Goal: Find specific page/section: Find specific page/section

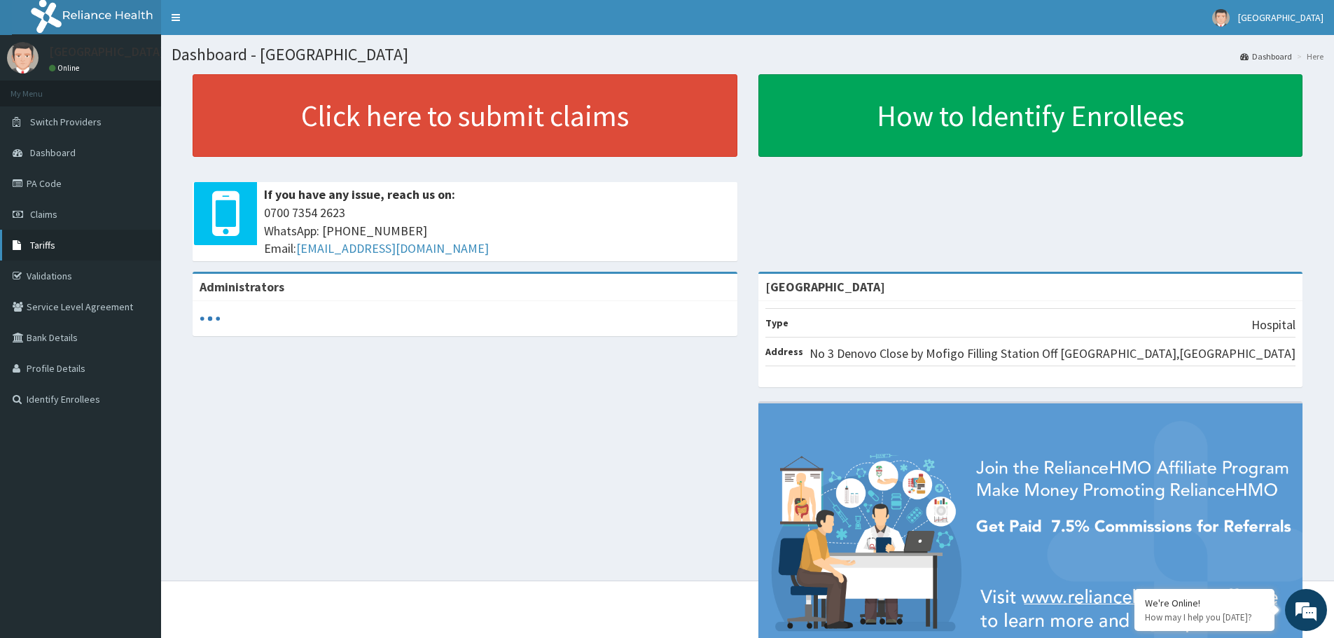
click at [46, 240] on span "Tariffs" at bounding box center [42, 245] width 25 height 13
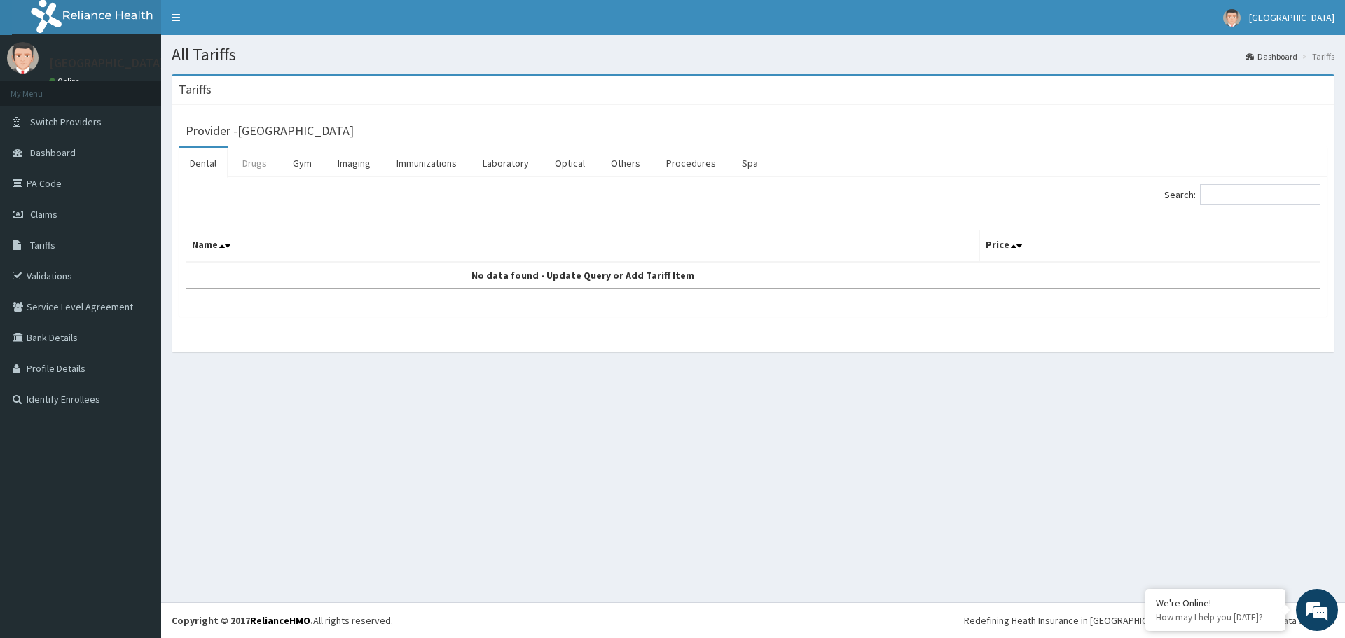
click at [251, 163] on link "Drugs" at bounding box center [254, 162] width 47 height 29
